Goal: Transaction & Acquisition: Purchase product/service

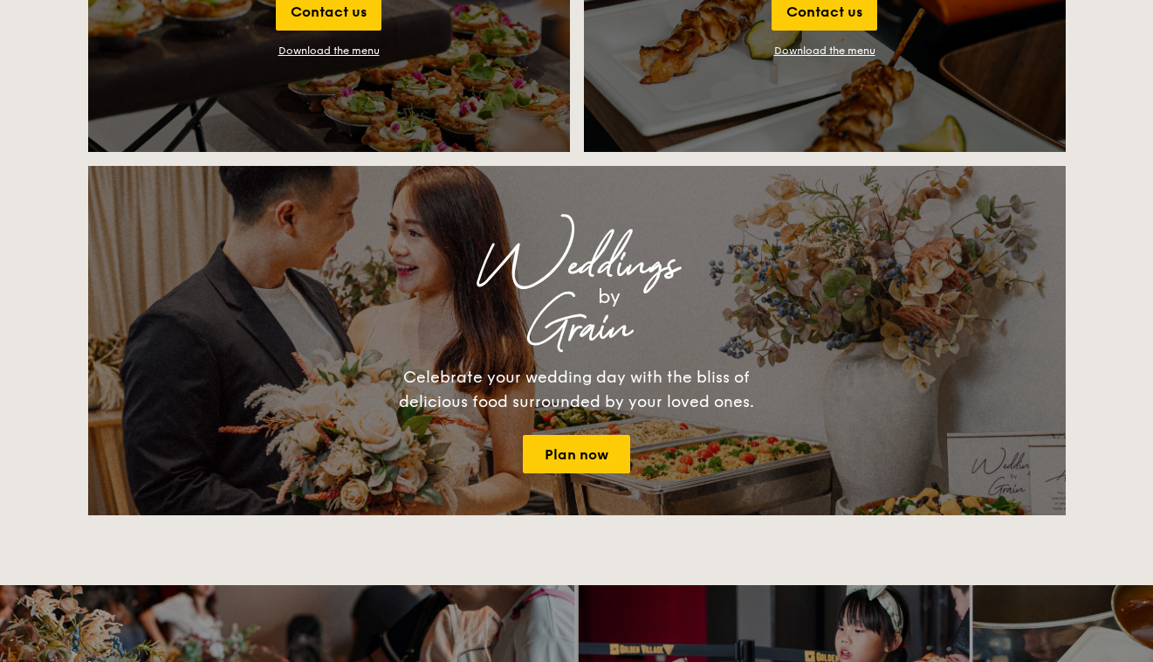
scroll to position [2211, 0]
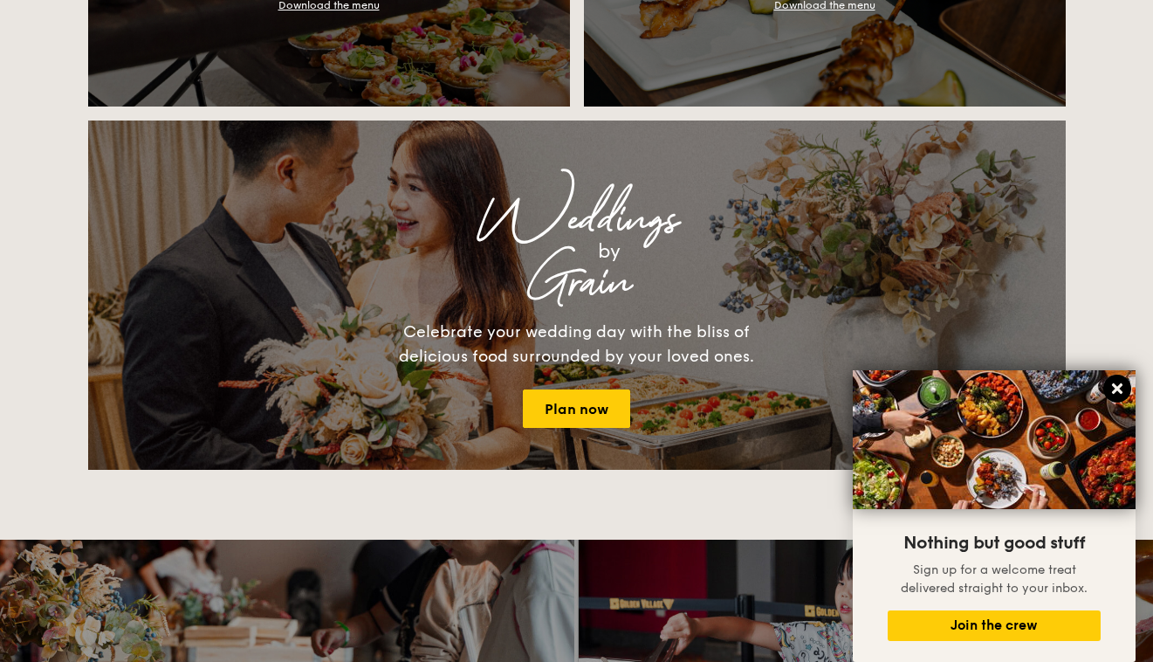
click at [1114, 396] on icon at bounding box center [1118, 389] width 16 height 16
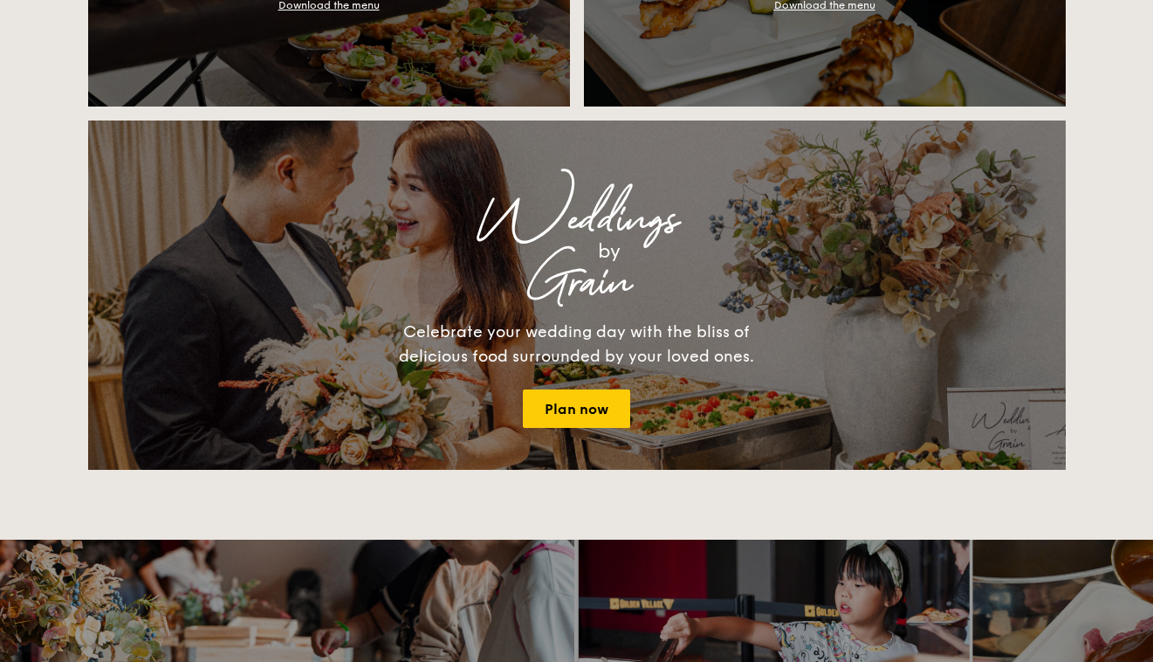
click at [611, 432] on div "Weddings by Grain Celebrate your wedding day with the bliss of delicious food s…" at bounding box center [577, 294] width 978 height 349
click at [603, 411] on link "Plan now" at bounding box center [576, 408] width 107 height 38
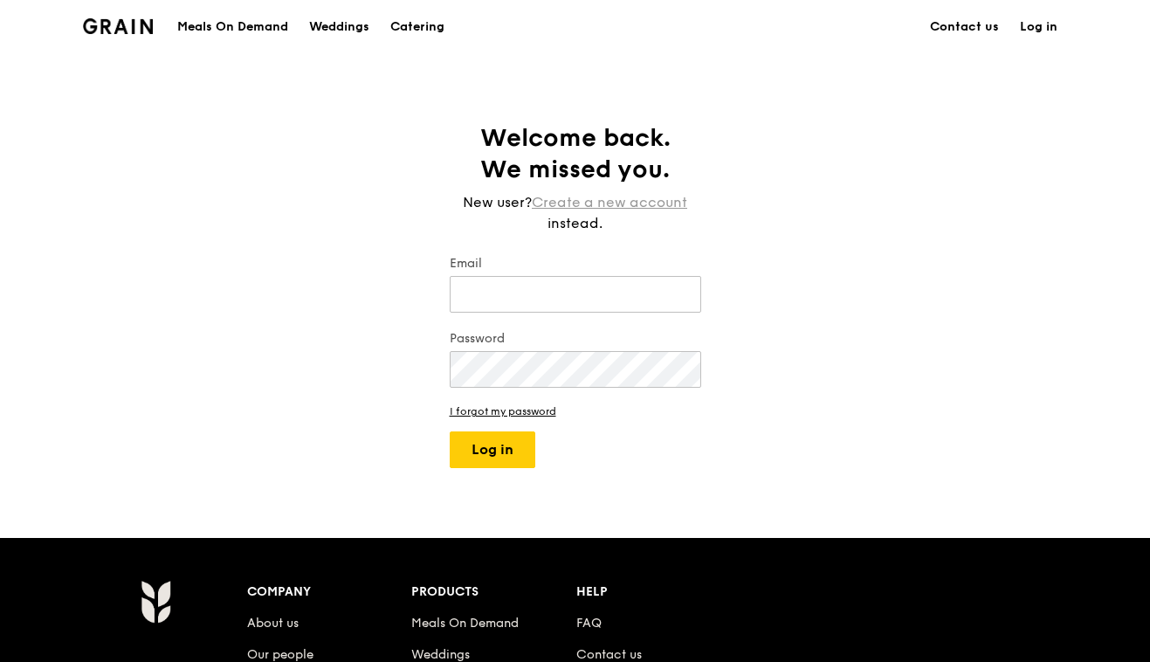
click at [662, 204] on link "Create a new account" at bounding box center [609, 202] width 155 height 21
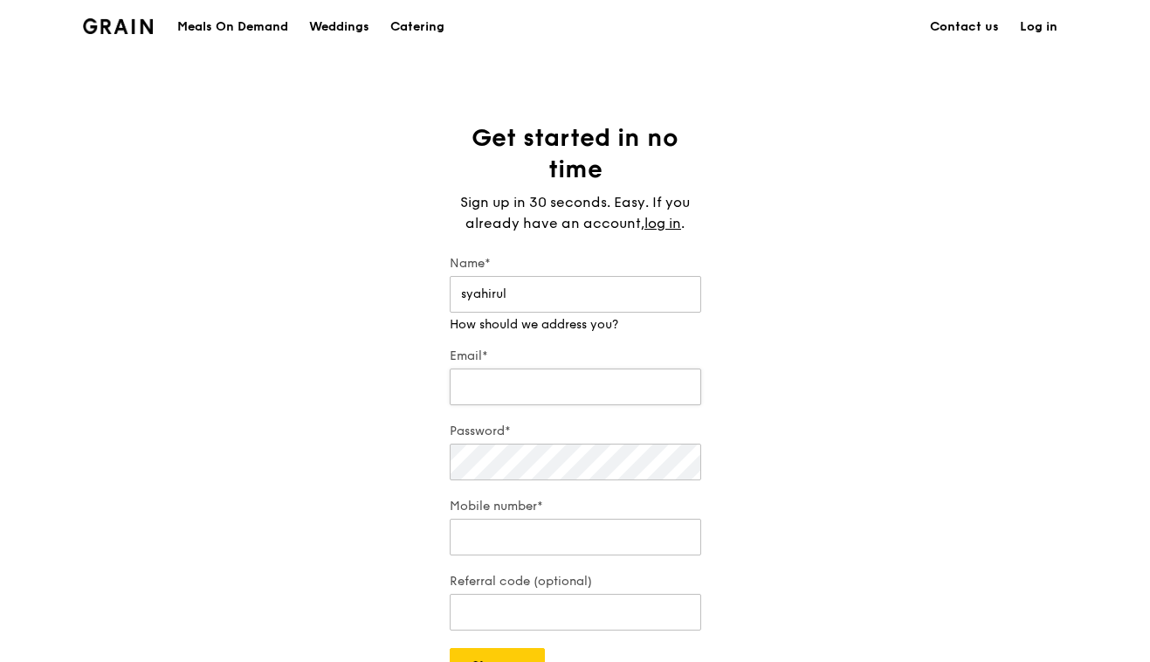
type input "syahirul"
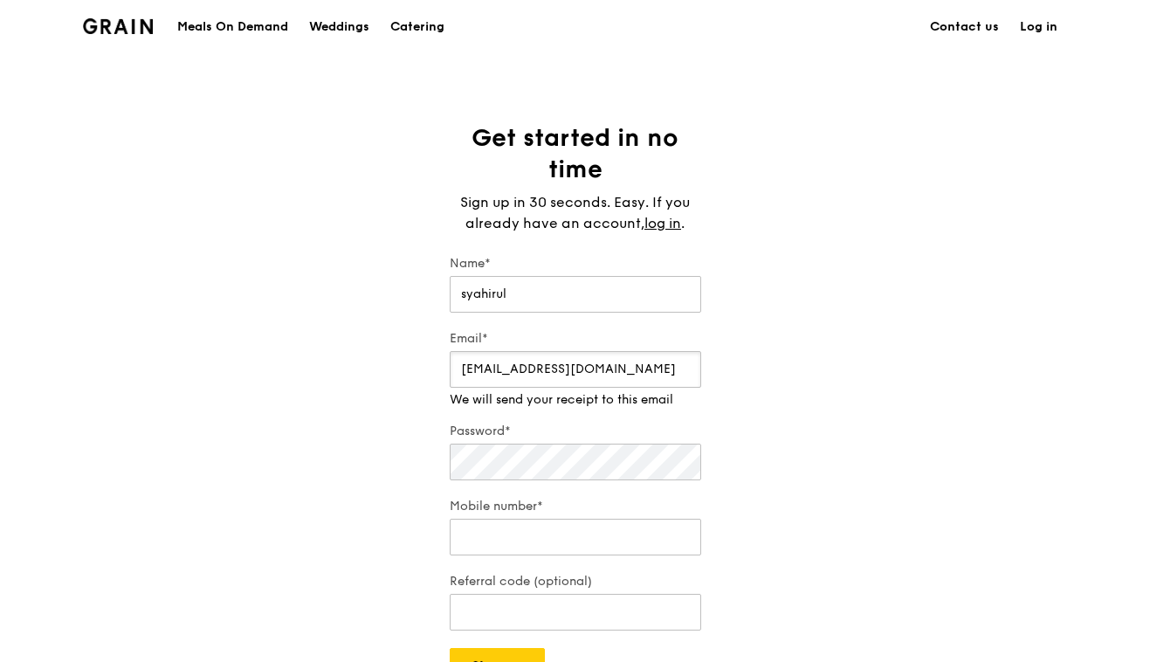
type input "syahxauusd@gmail.com"
click at [650, 468] on div "Password*" at bounding box center [575, 453] width 251 height 61
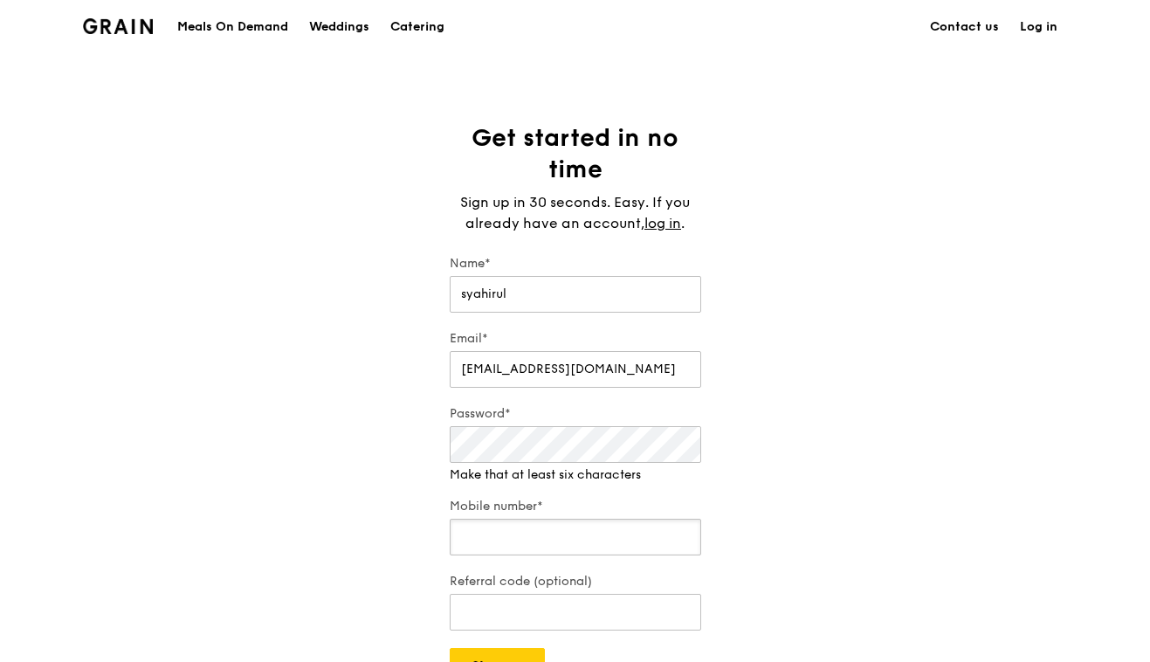
click at [637, 532] on input "Mobile number*" at bounding box center [575, 537] width 251 height 37
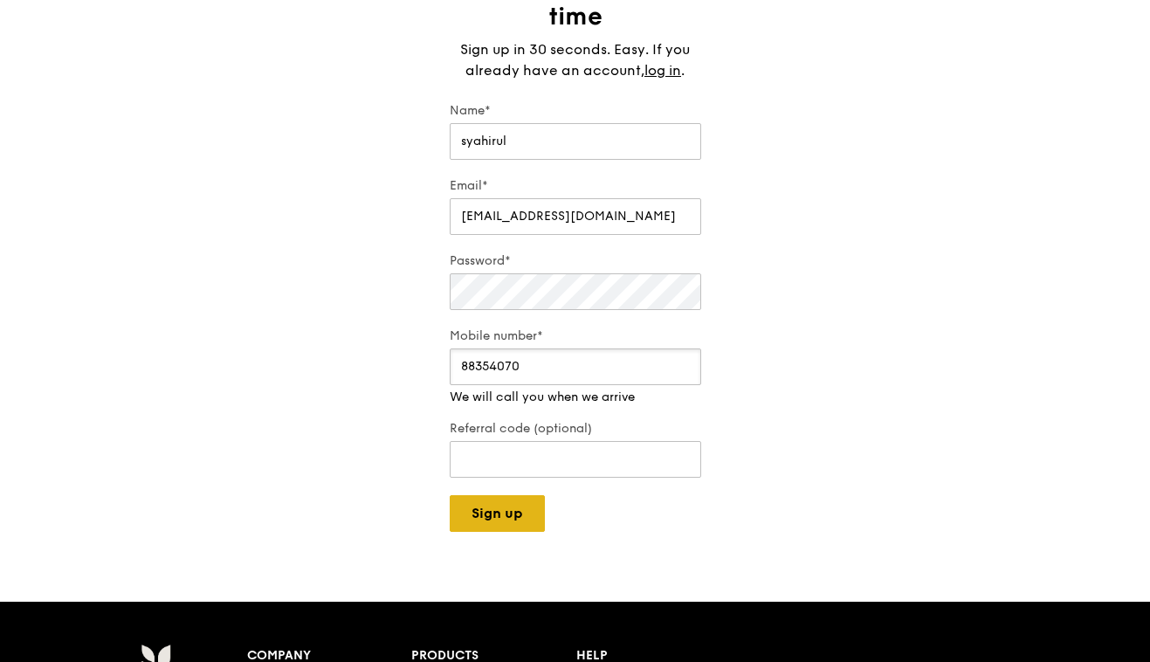
type input "88354070"
click at [535, 520] on div "Grain logo Meals On Demand Weddings Catering Contact us Log in Get started in n…" at bounding box center [575, 467] width 1150 height 1240
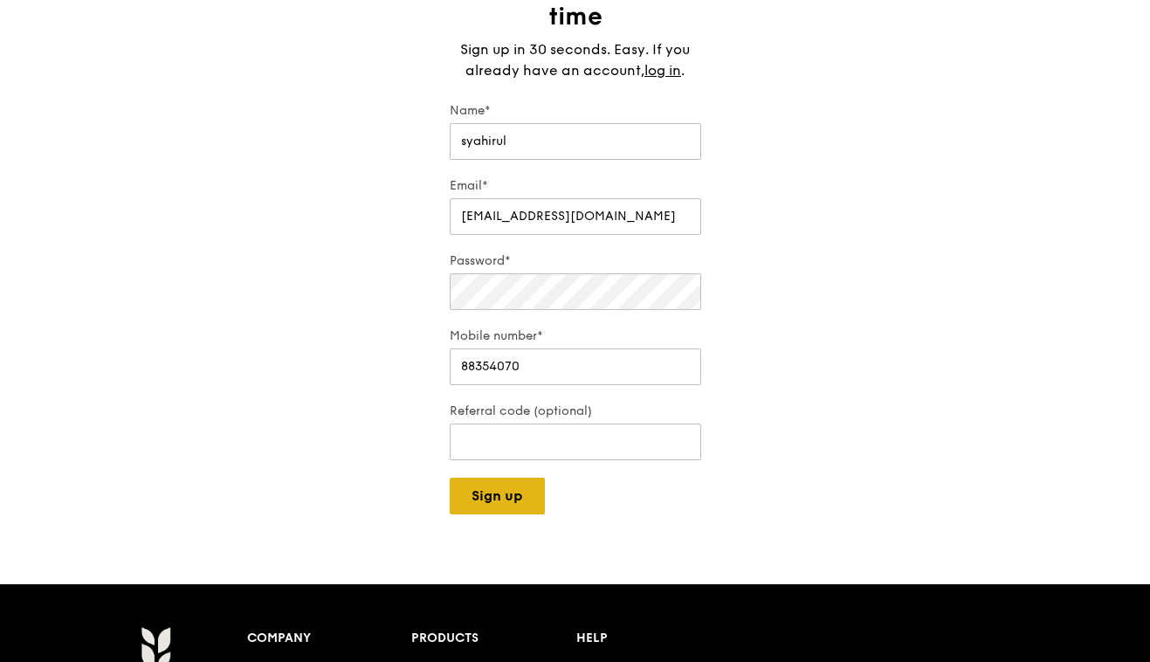
click at [524, 498] on button "Sign up" at bounding box center [497, 496] width 95 height 37
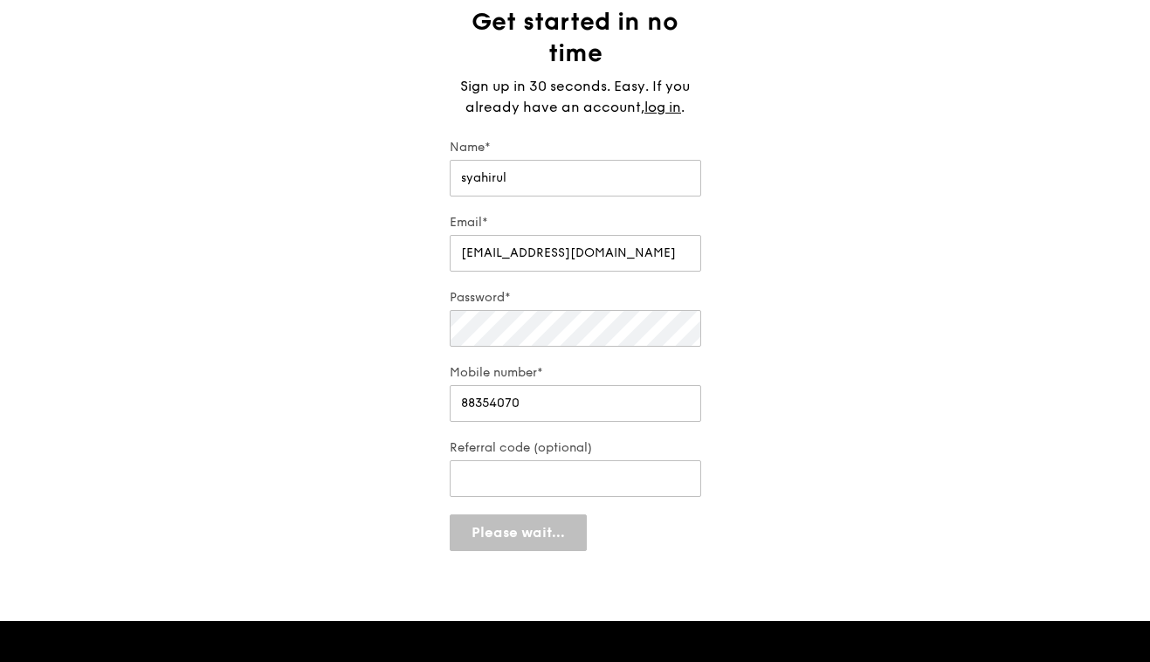
scroll to position [115, 0]
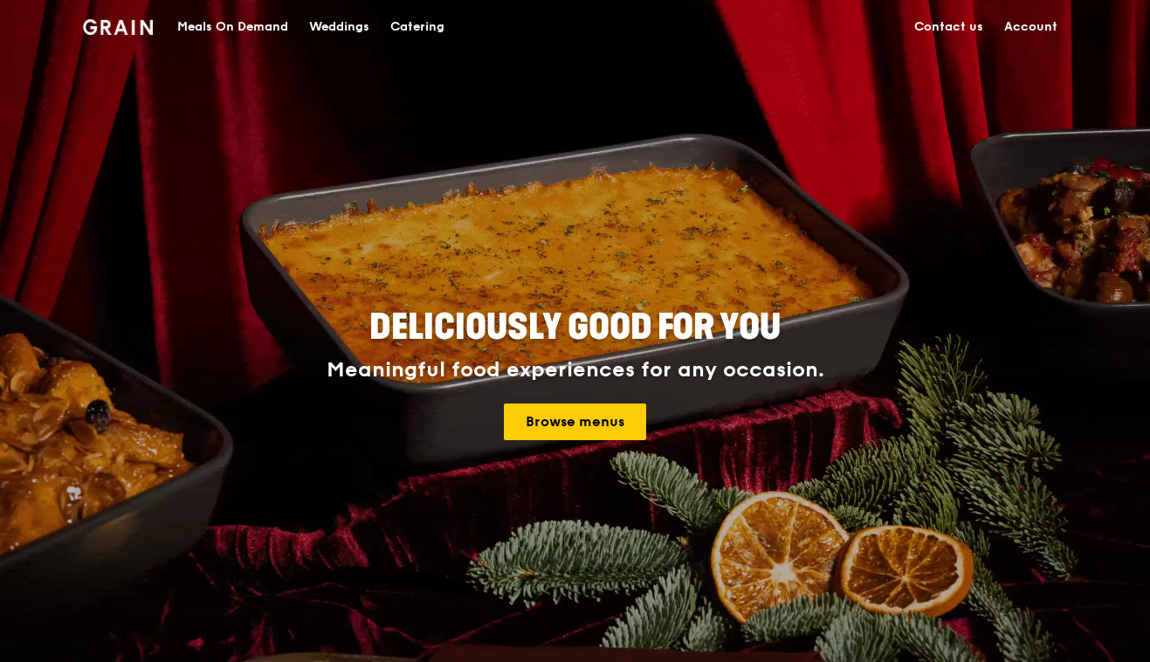
click at [1053, 32] on link "Account" at bounding box center [1031, 27] width 74 height 52
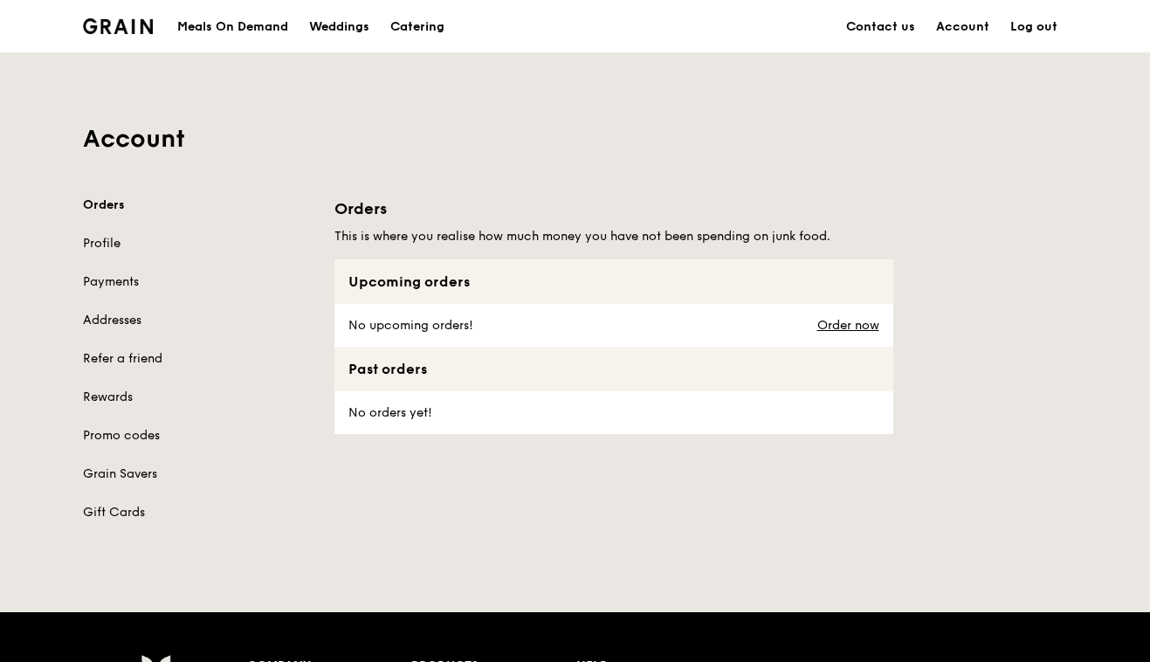
click at [108, 245] on link "Profile" at bounding box center [198, 243] width 230 height 17
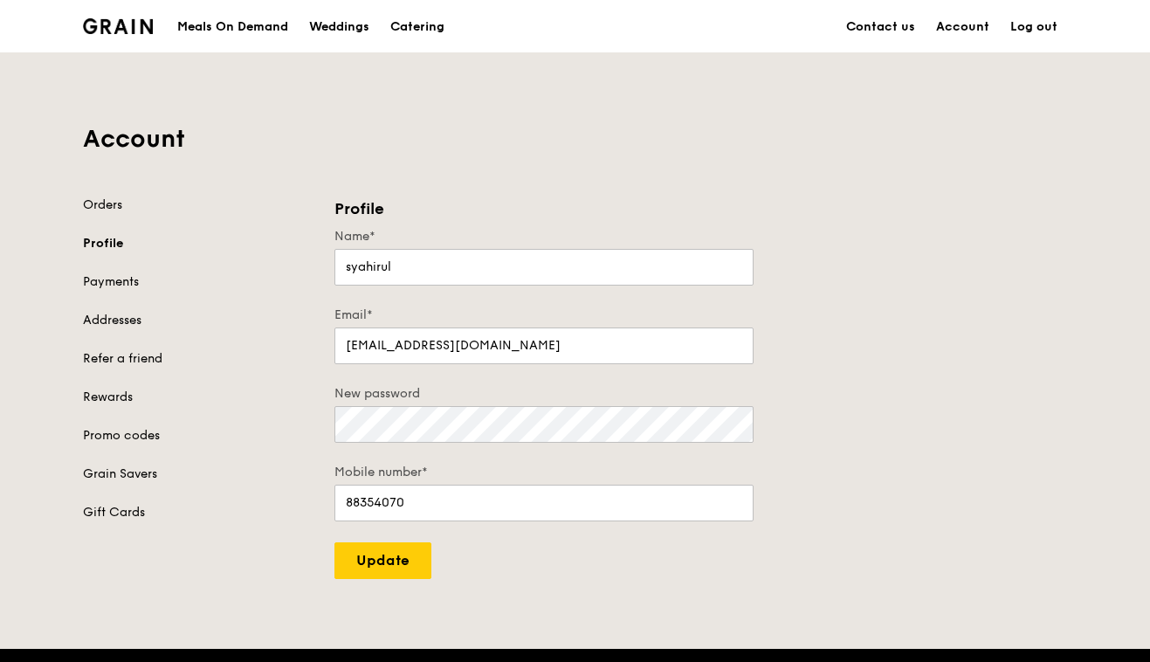
click at [113, 279] on link "Payments" at bounding box center [198, 281] width 230 height 17
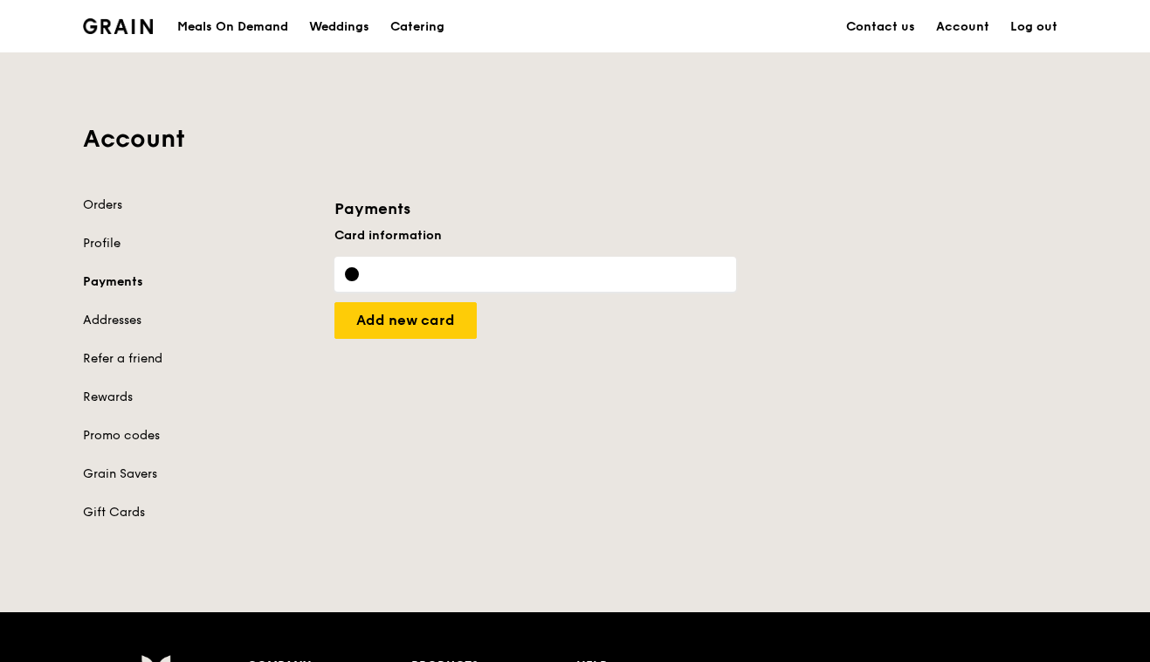
click at [108, 323] on link "Addresses" at bounding box center [198, 320] width 230 height 17
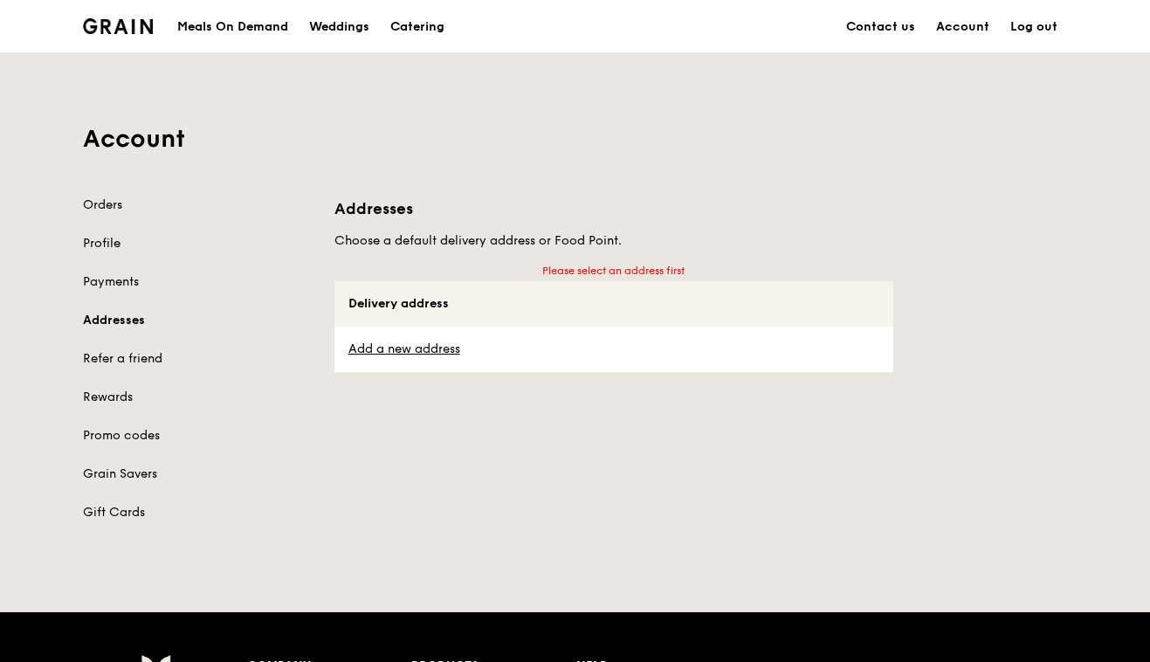
click at [112, 360] on link "Refer a friend" at bounding box center [198, 358] width 230 height 17
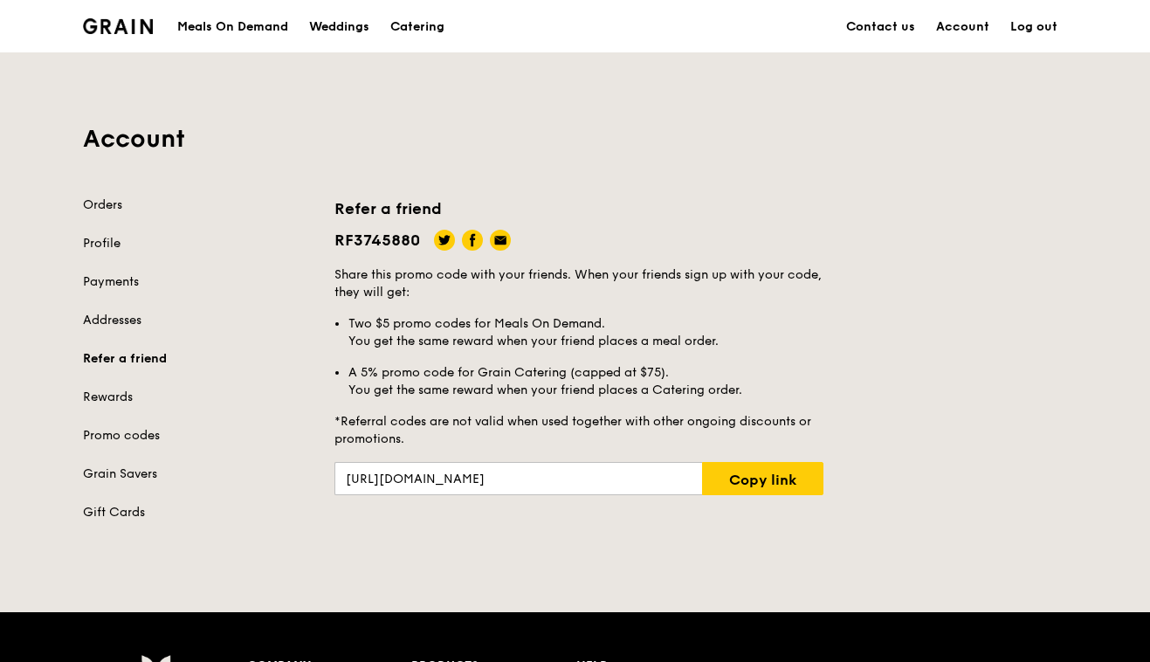
click at [126, 395] on link "Rewards" at bounding box center [198, 397] width 230 height 17
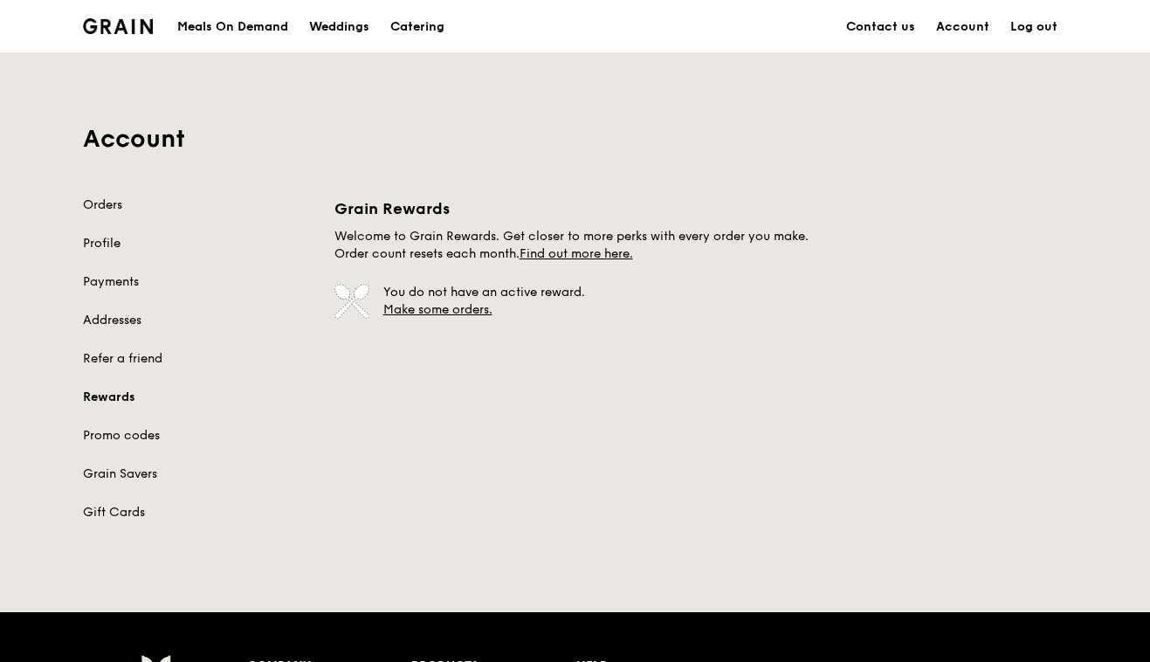
click at [121, 437] on link "Promo codes" at bounding box center [198, 435] width 230 height 17
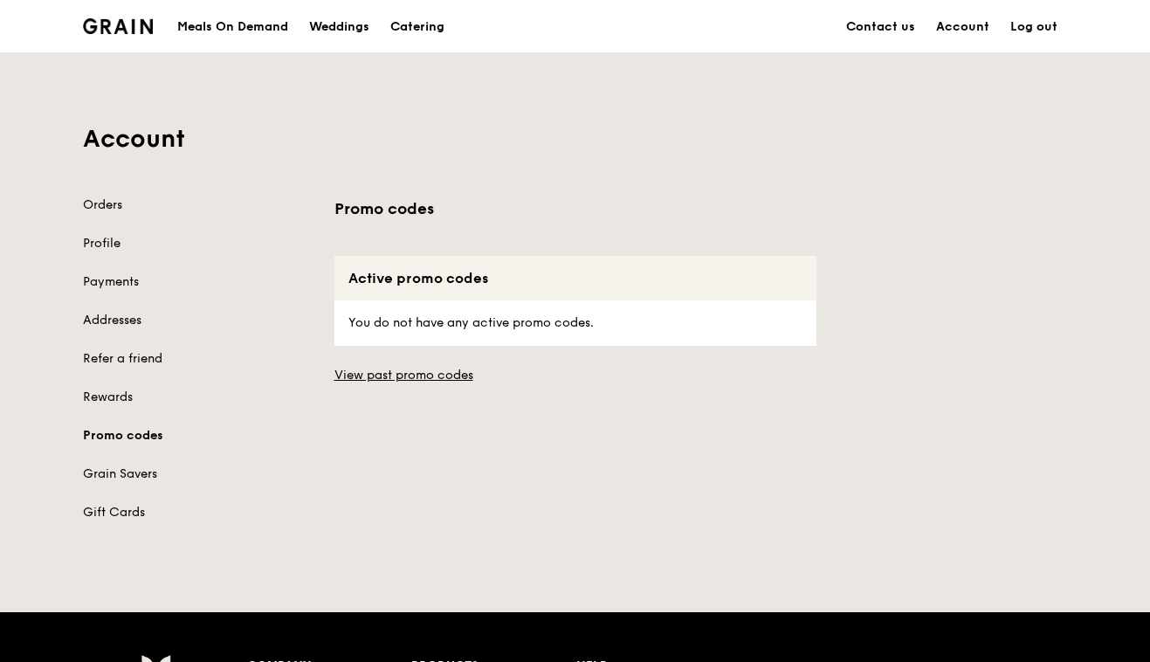
click at [118, 477] on link "Grain Savers" at bounding box center [198, 473] width 230 height 17
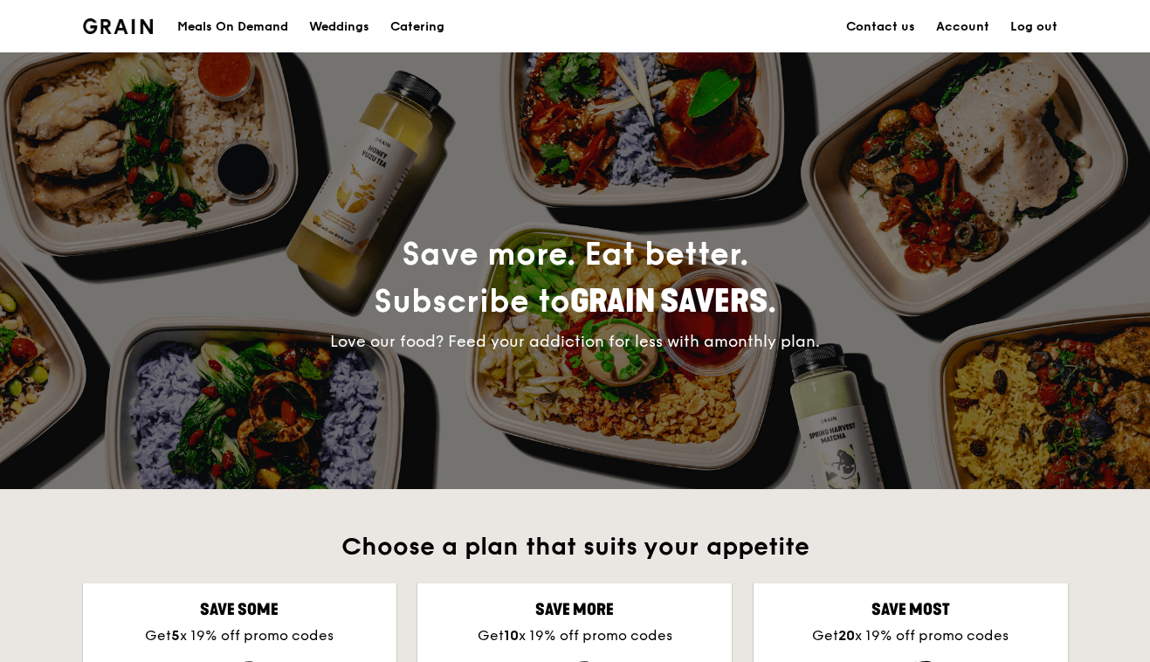
click at [339, 24] on div "Weddings" at bounding box center [339, 27] width 60 height 52
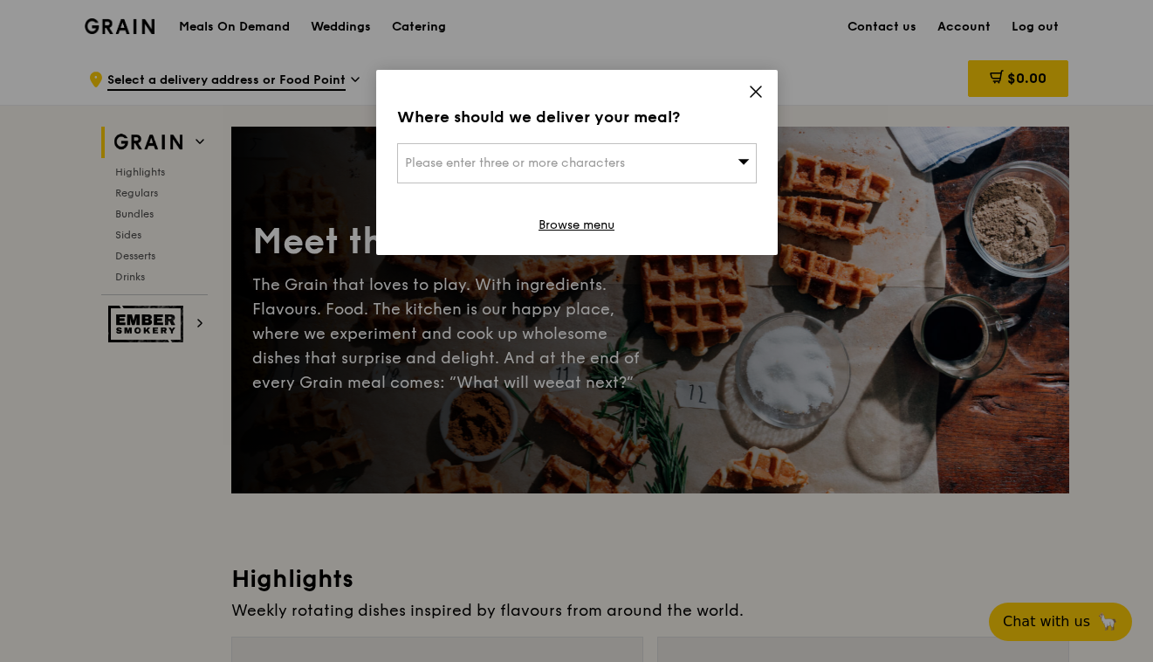
click at [760, 96] on icon at bounding box center [756, 91] width 10 height 10
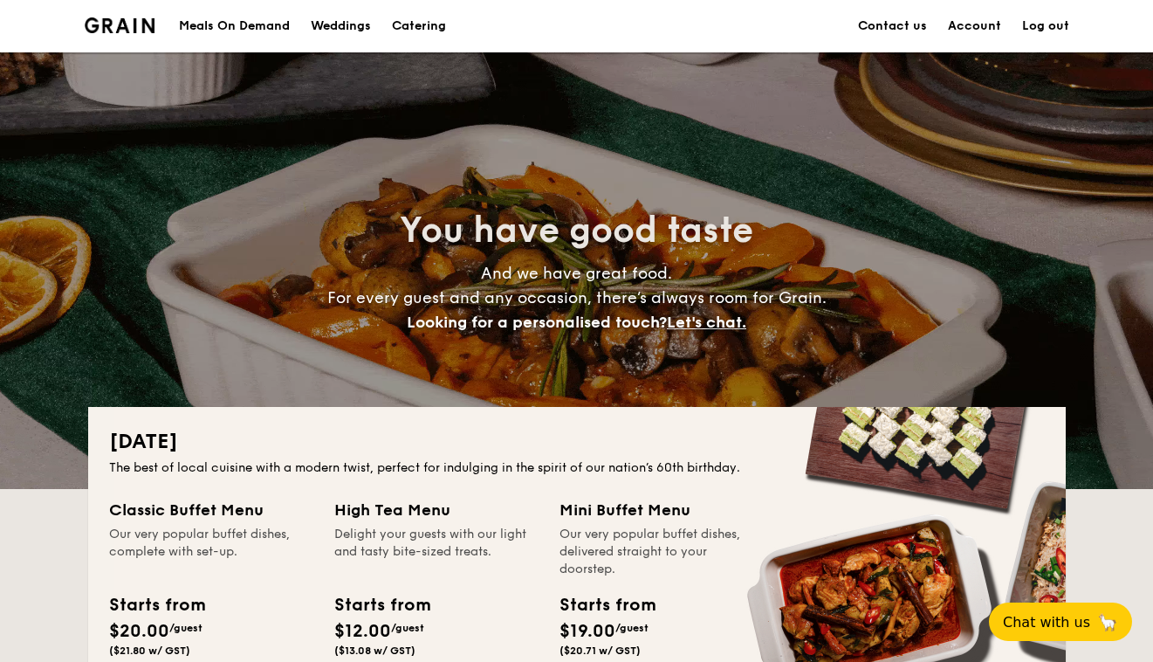
click at [415, 31] on h1 "Catering" at bounding box center [419, 26] width 54 height 52
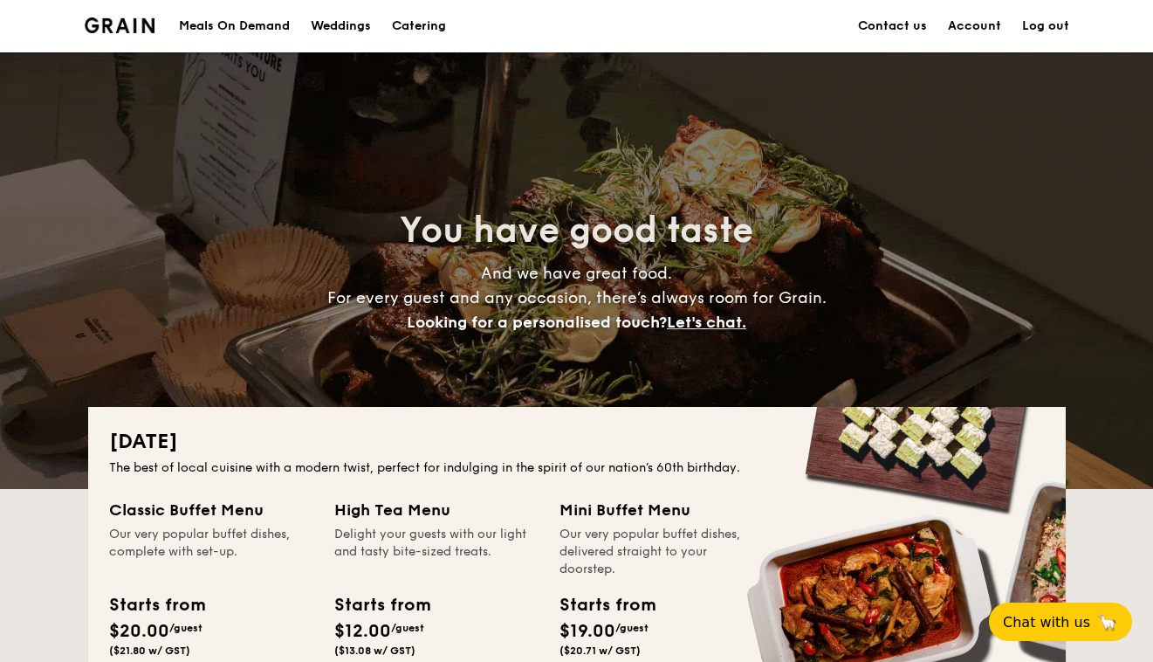
click at [414, 25] on h1 "Catering" at bounding box center [419, 26] width 54 height 52
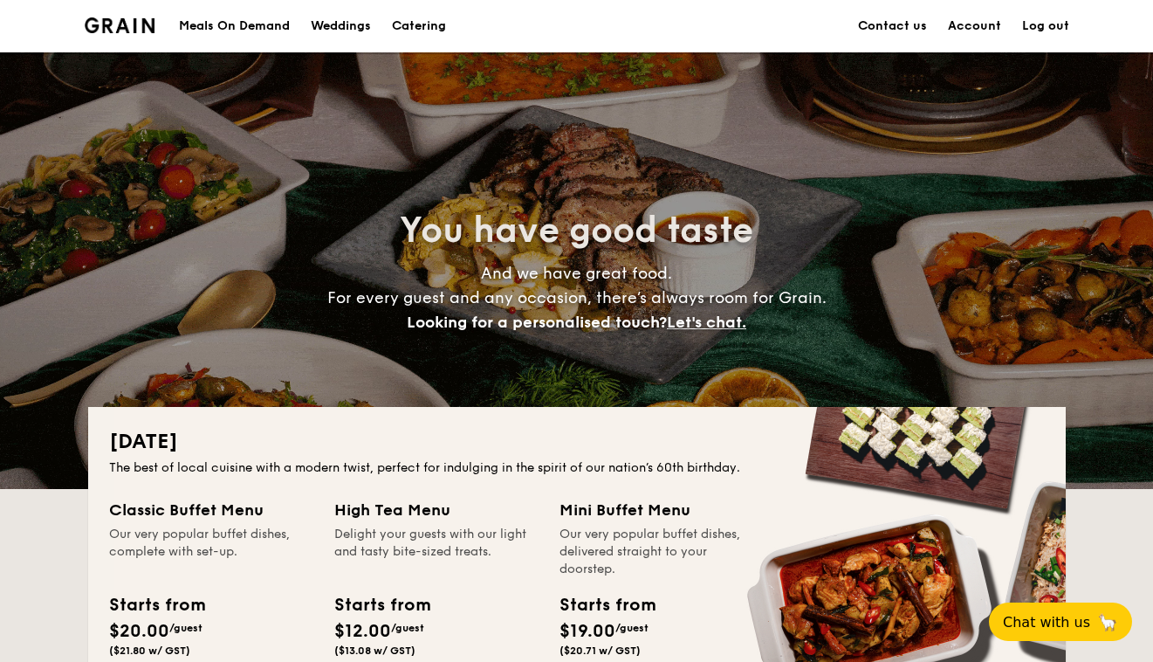
click at [414, 25] on h1 "Catering" at bounding box center [419, 26] width 54 height 52
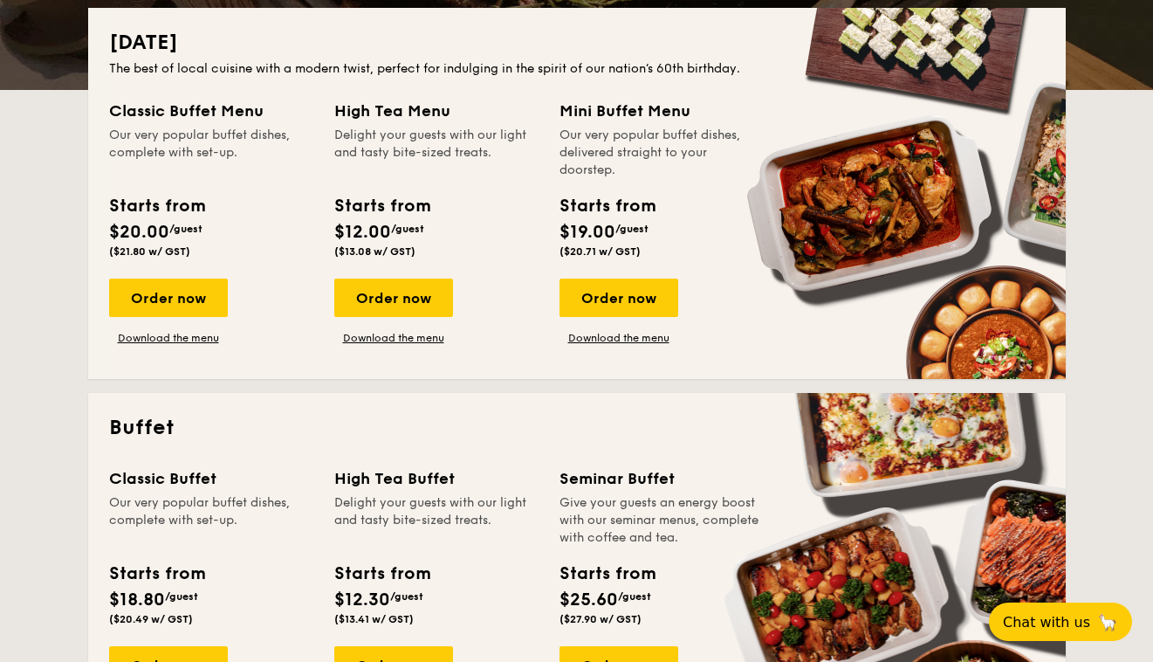
scroll to position [392, 0]
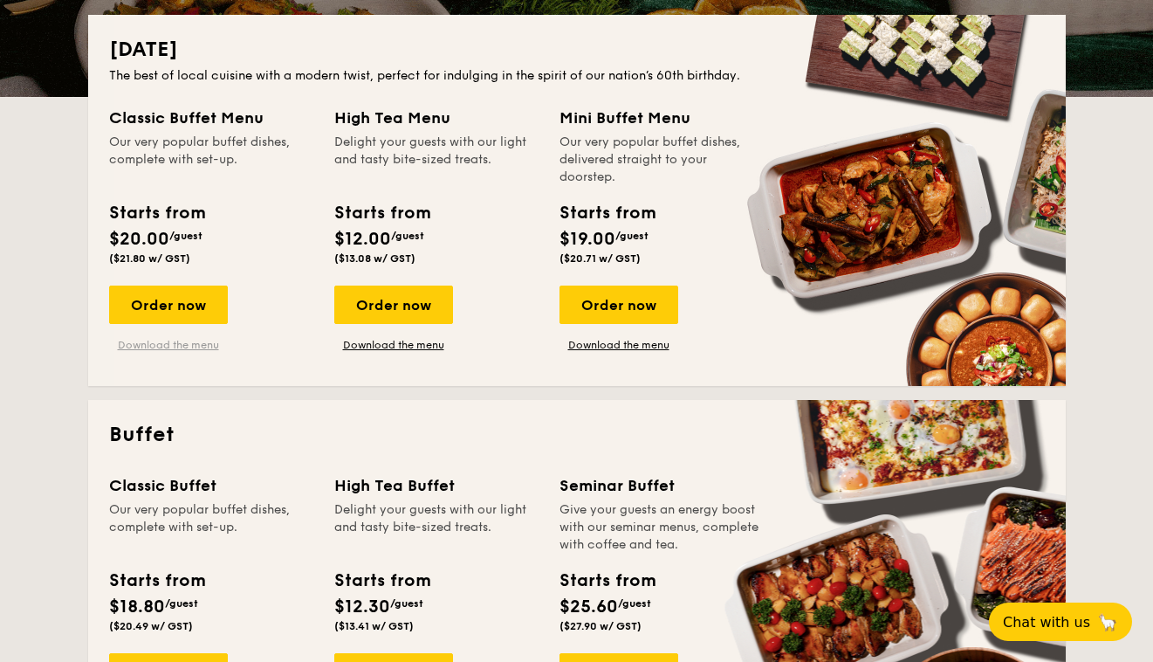
click at [197, 349] on link "Download the menu" at bounding box center [168, 345] width 119 height 14
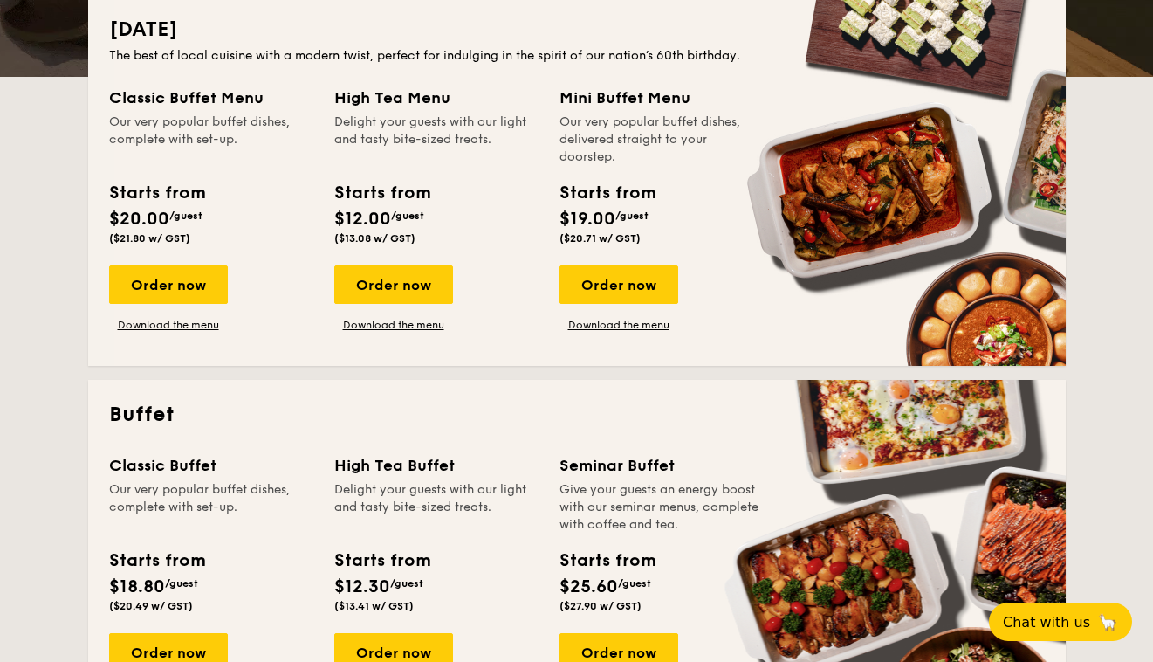
scroll to position [404, 0]
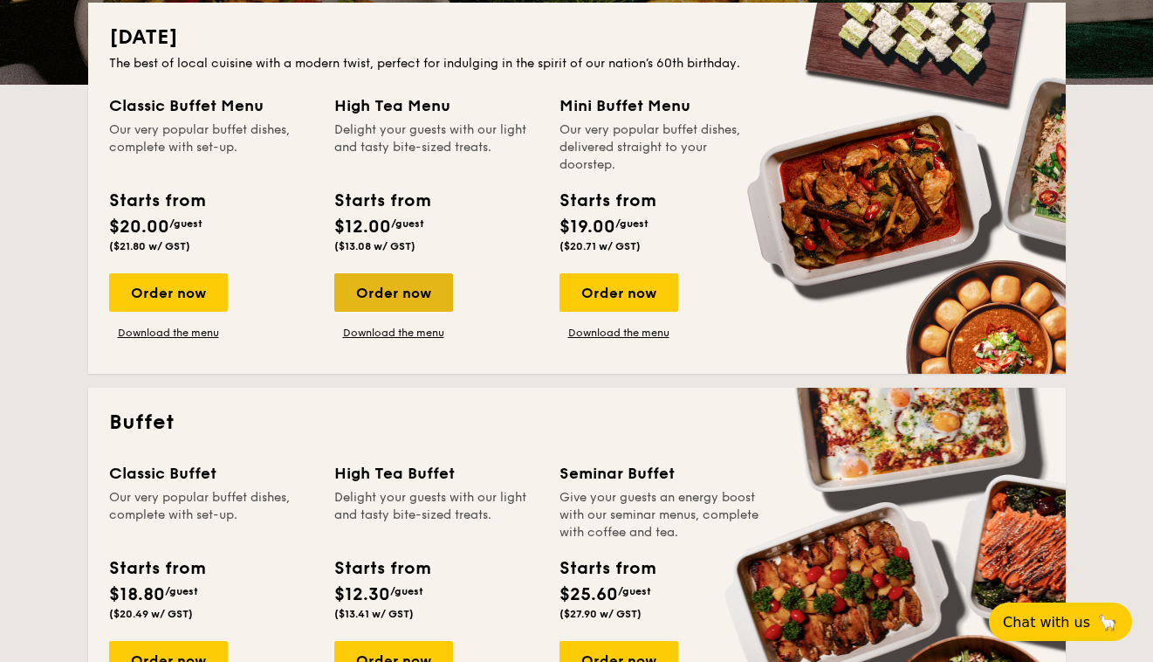
click at [431, 296] on div "Order now" at bounding box center [393, 292] width 119 height 38
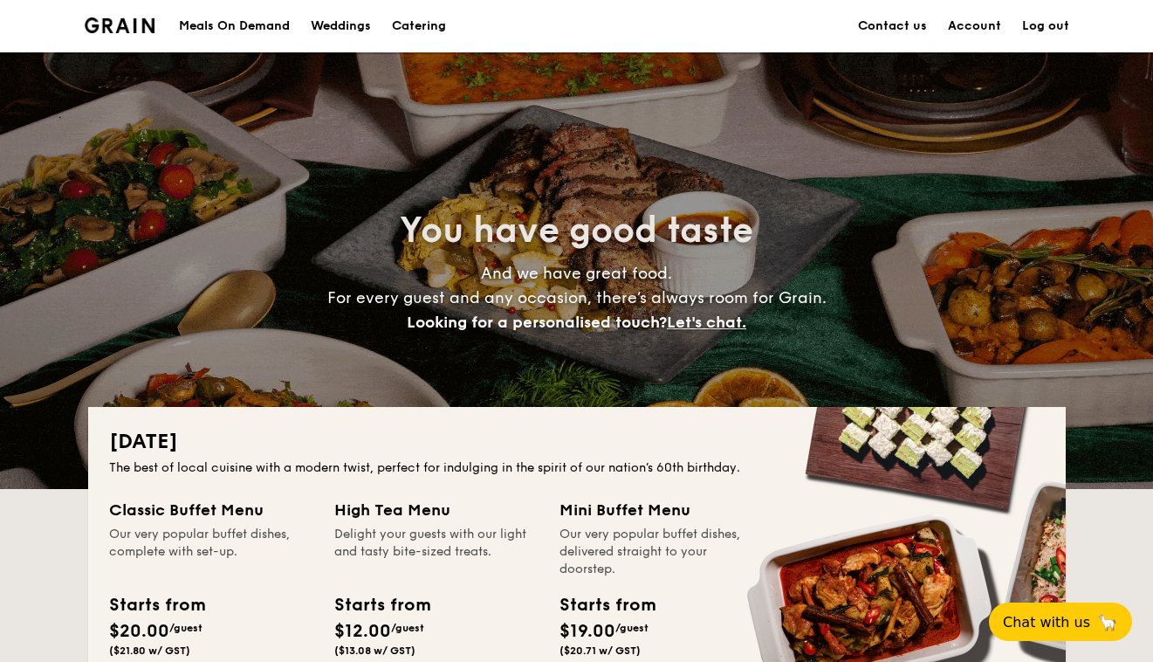
scroll to position [404, 0]
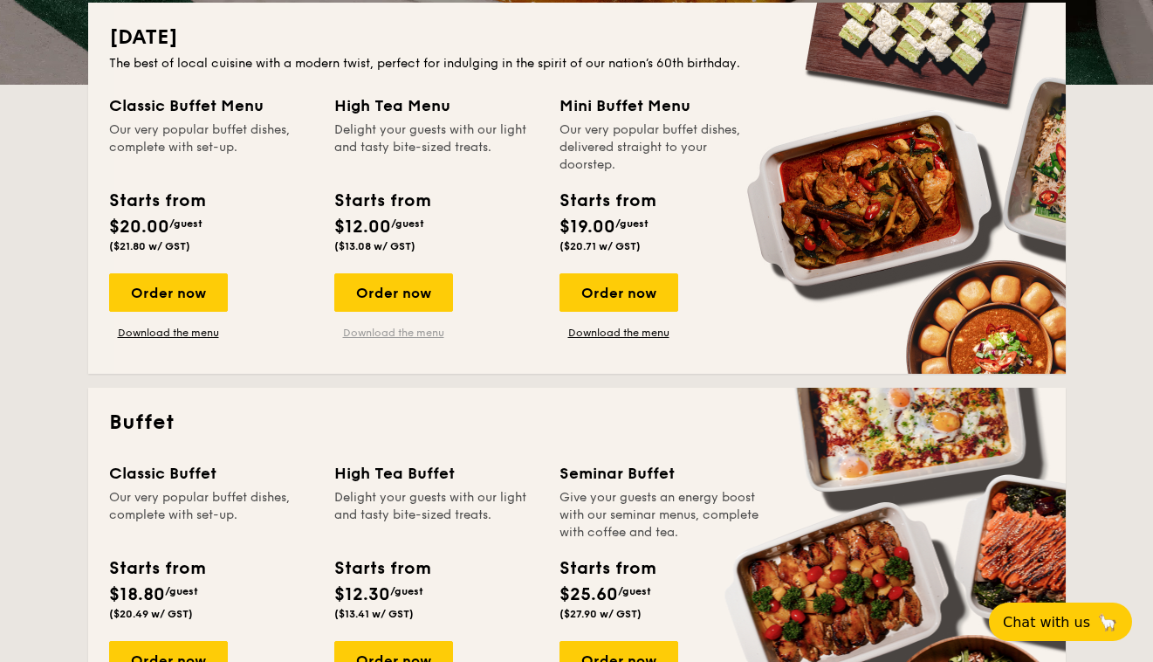
click at [413, 334] on link "Download the menu" at bounding box center [393, 333] width 119 height 14
click at [632, 333] on link "Download the menu" at bounding box center [619, 333] width 119 height 14
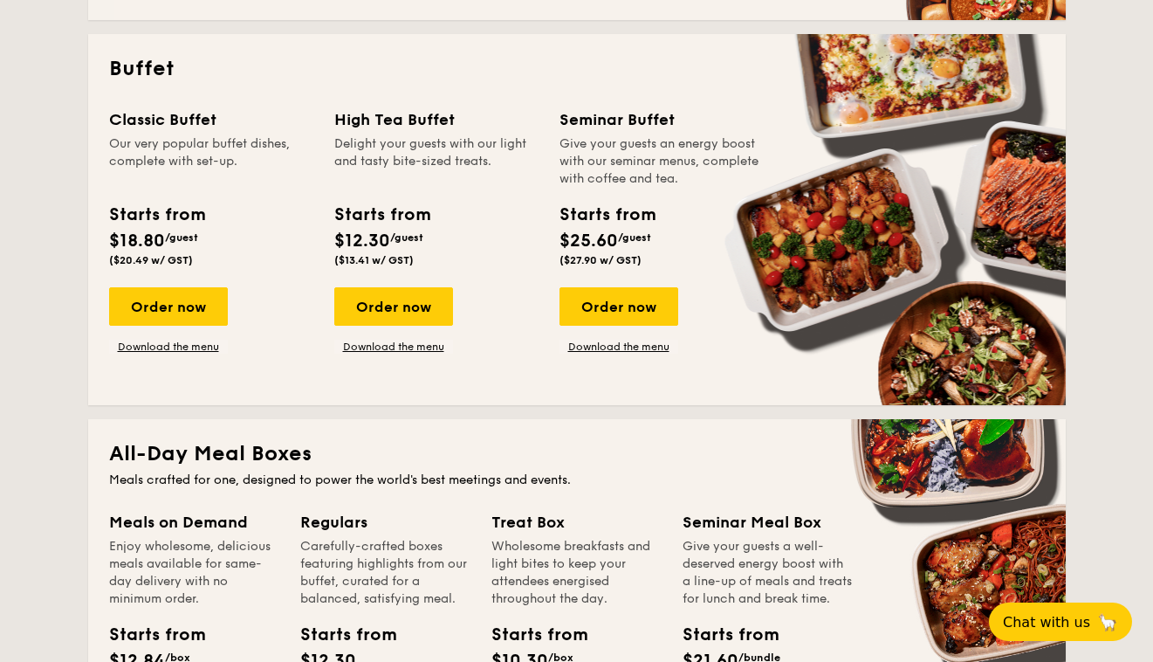
scroll to position [739, 0]
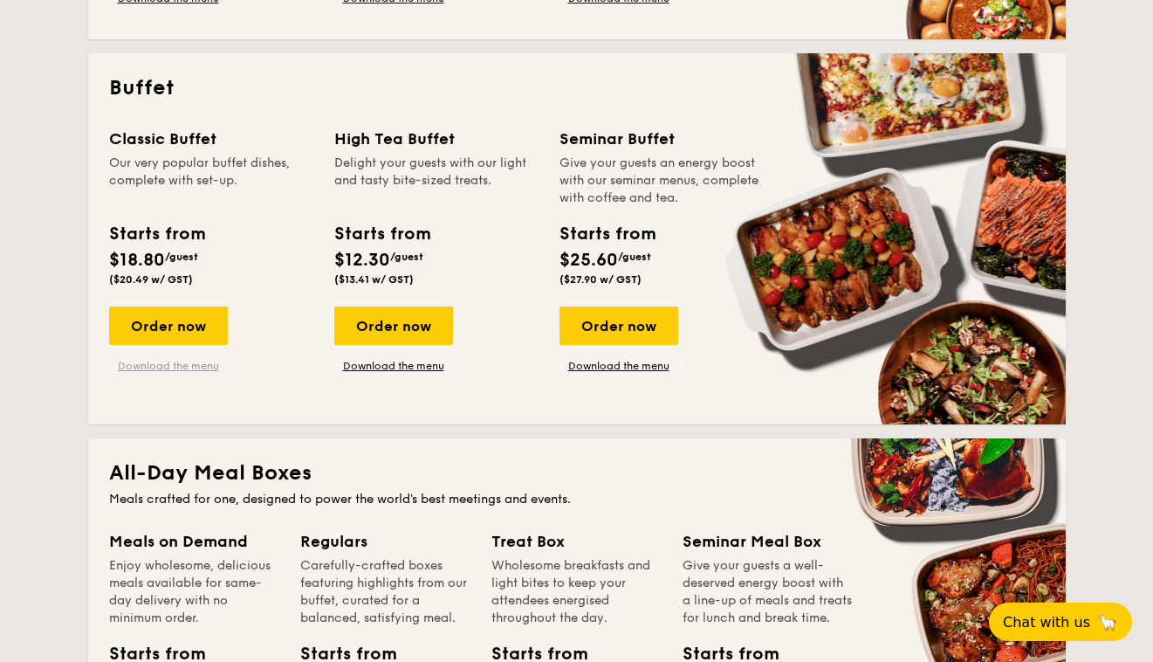
click at [203, 372] on link "Download the menu" at bounding box center [168, 366] width 119 height 14
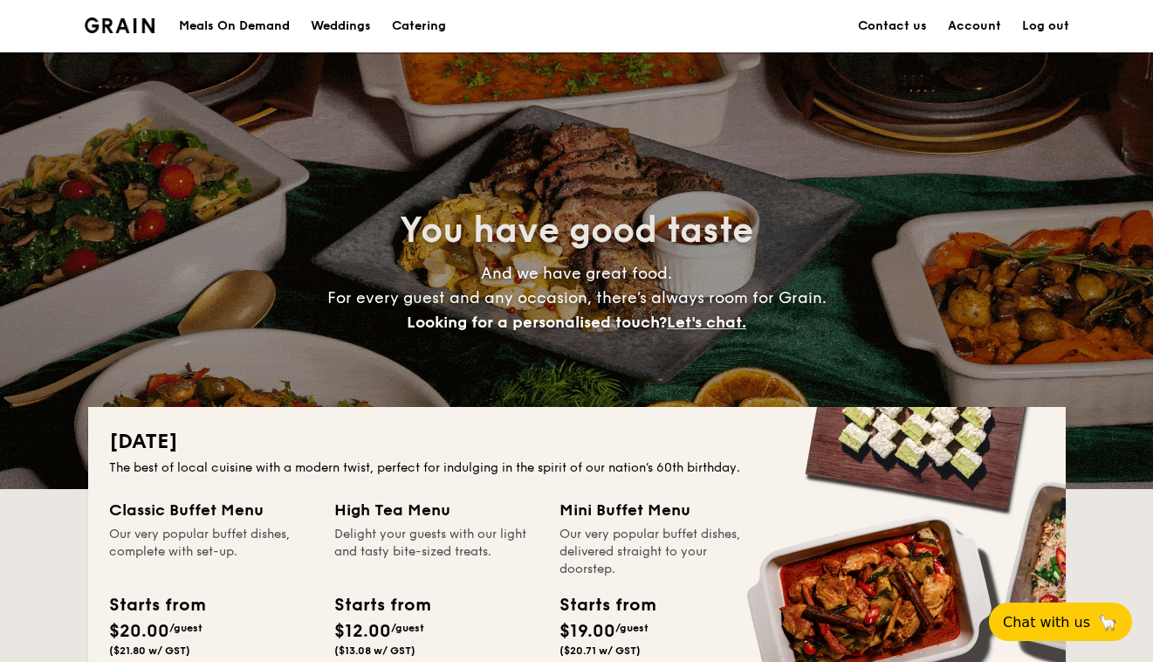
scroll to position [0, 0]
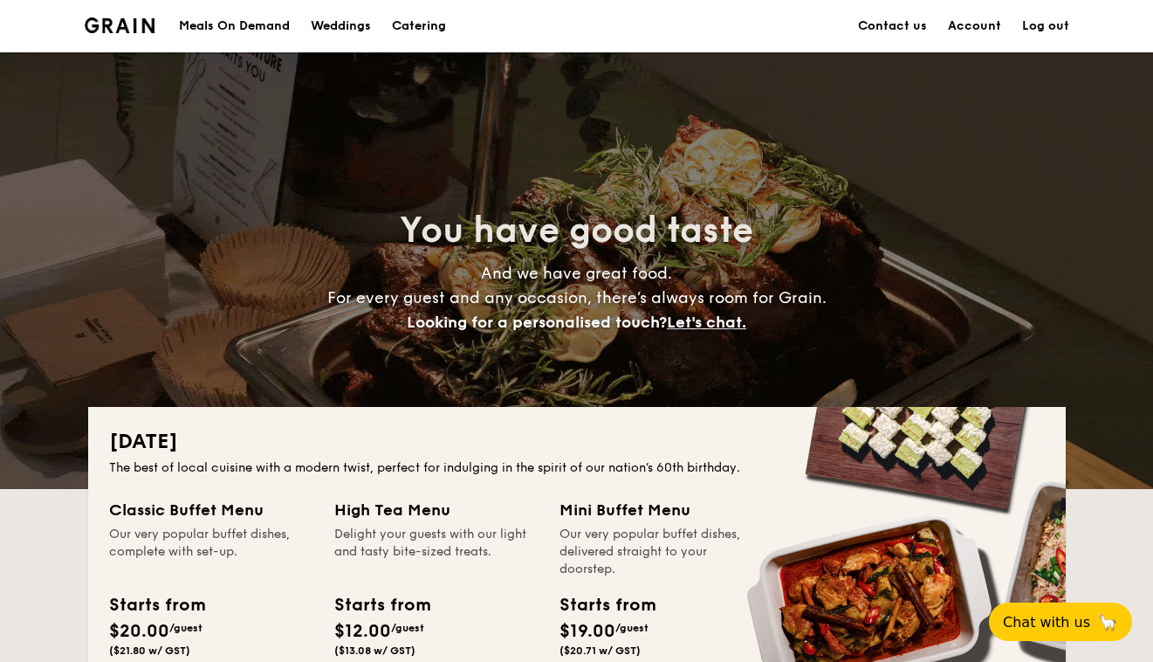
click at [360, 32] on div "Weddings" at bounding box center [341, 26] width 60 height 52
